Goal: Transaction & Acquisition: Purchase product/service

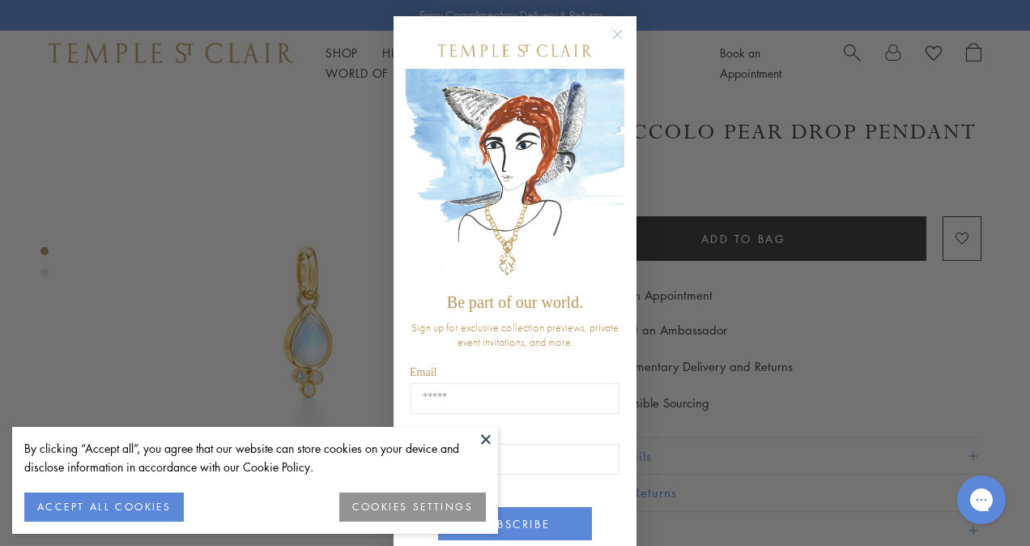
click at [612, 34] on circle "Close dialog" at bounding box center [617, 34] width 19 height 19
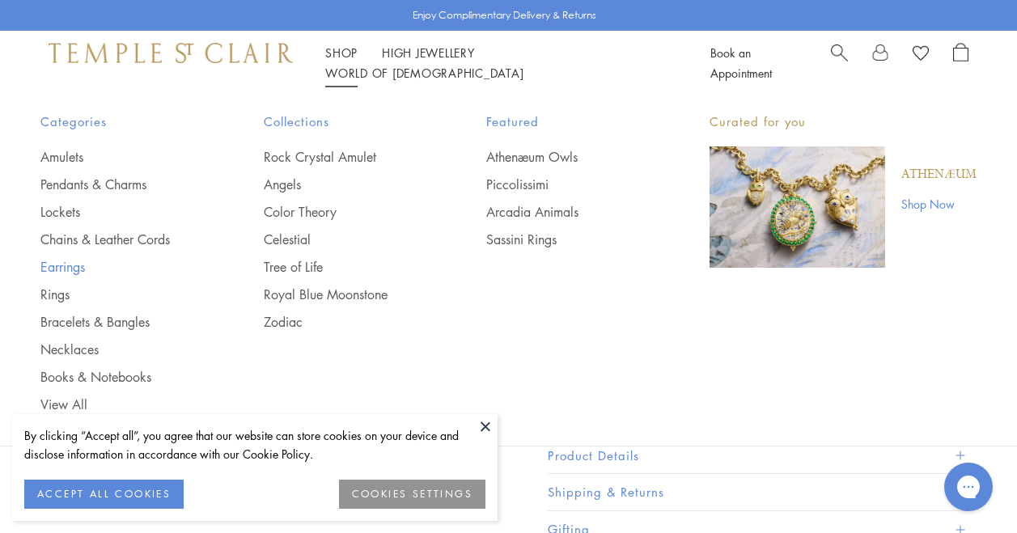
click at [83, 265] on link "Earrings" at bounding box center [119, 267] width 159 height 18
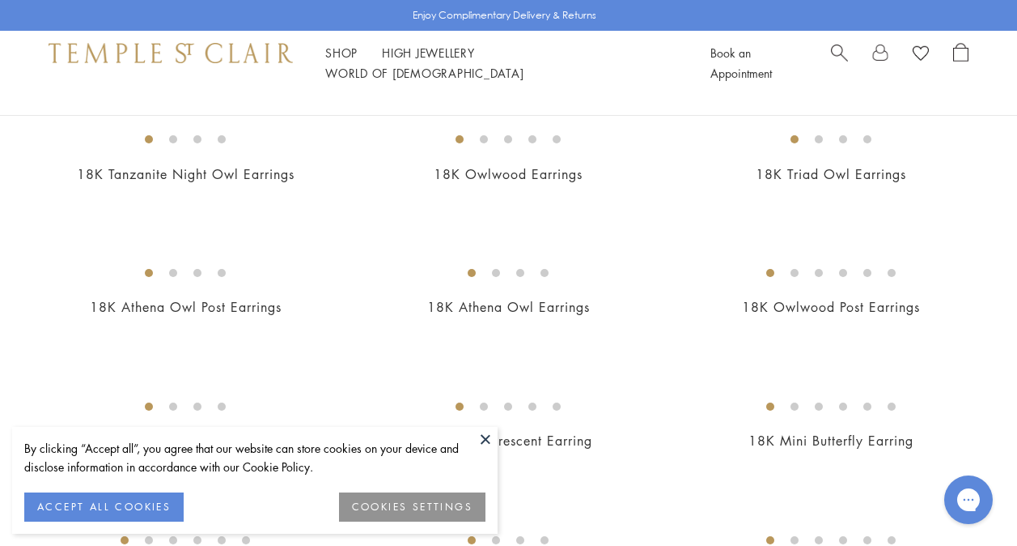
scroll to position [206, 0]
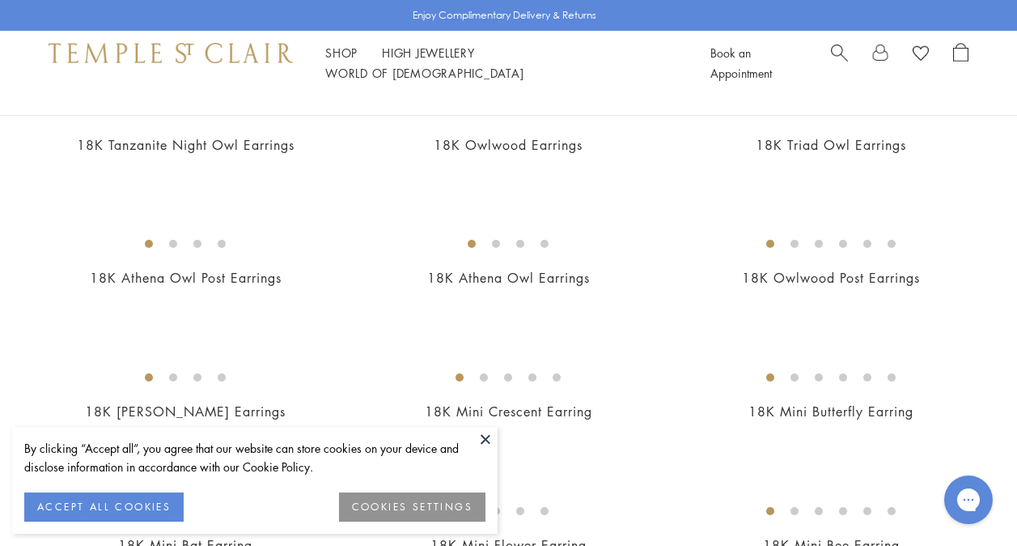
click at [485, 439] on button at bounding box center [485, 439] width 24 height 24
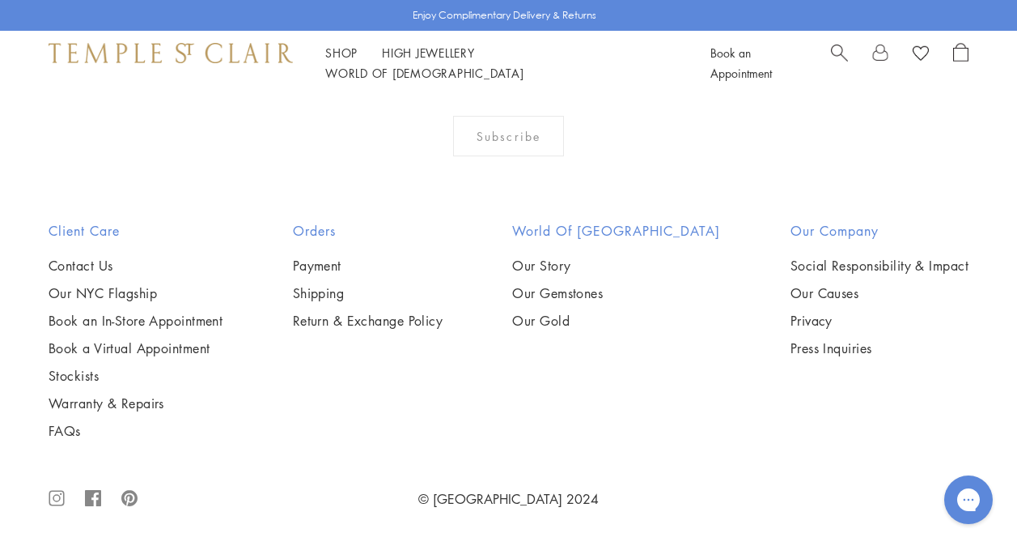
scroll to position [7003, 0]
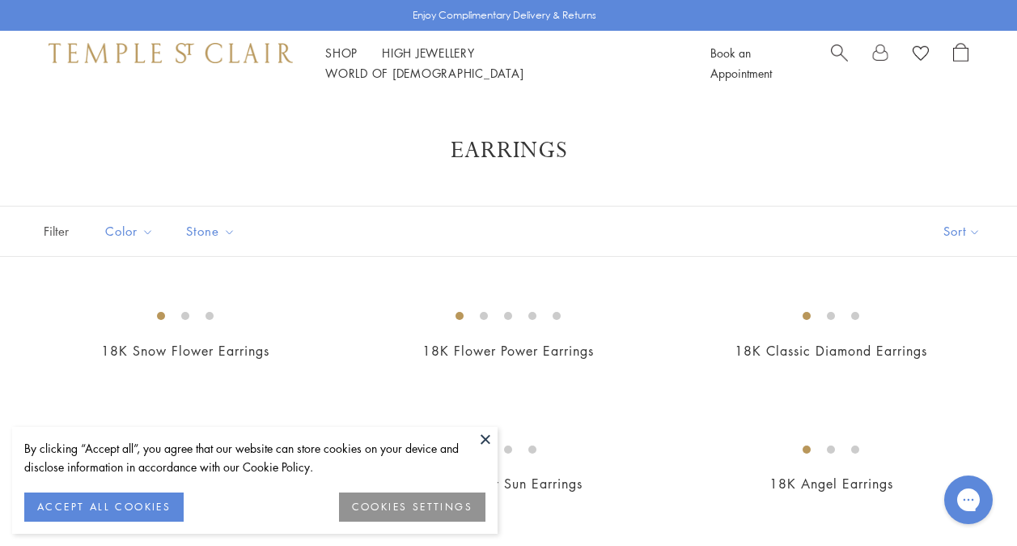
click at [489, 448] on button at bounding box center [485, 439] width 24 height 24
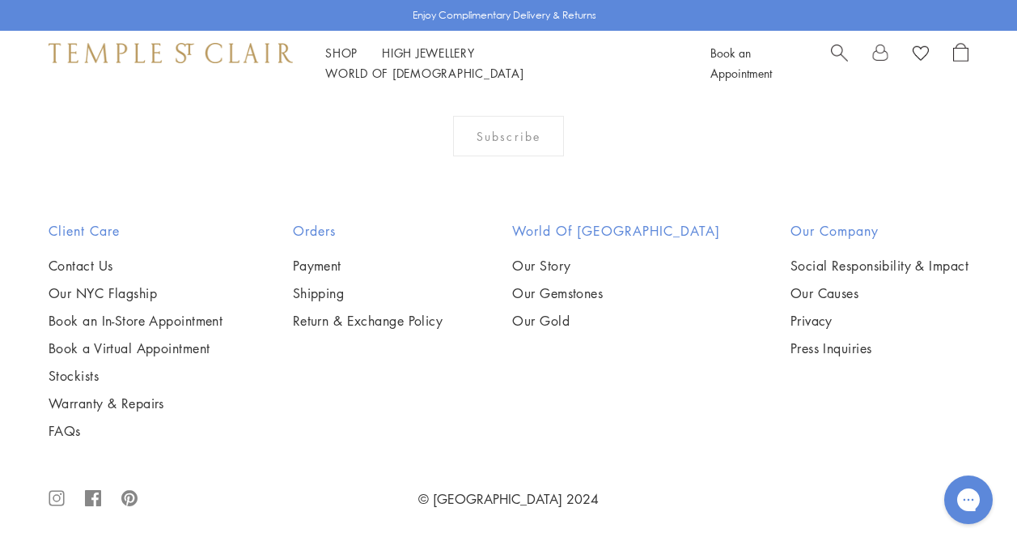
scroll to position [6831, 0]
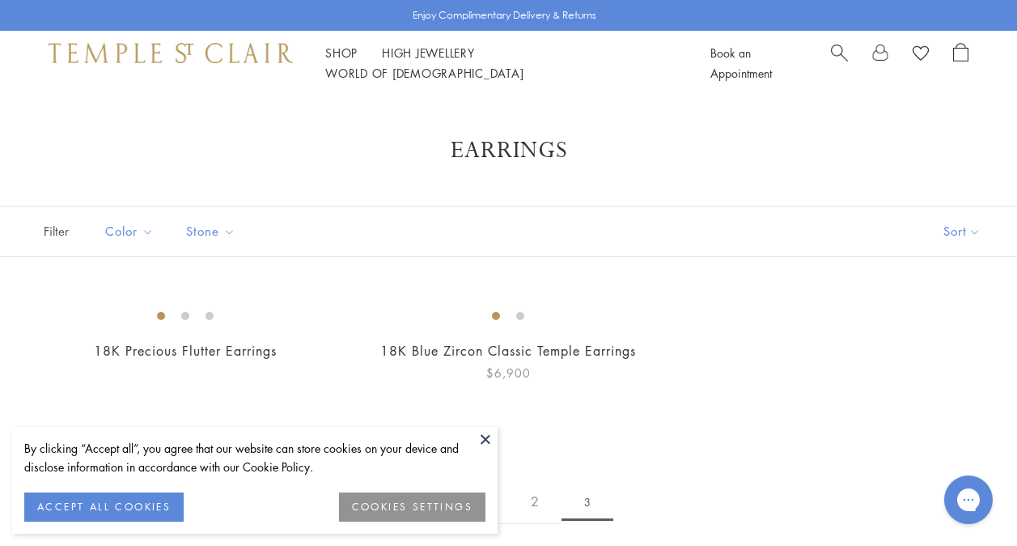
scroll to position [141, 0]
